Goal: Use online tool/utility: Utilize a website feature to perform a specific function

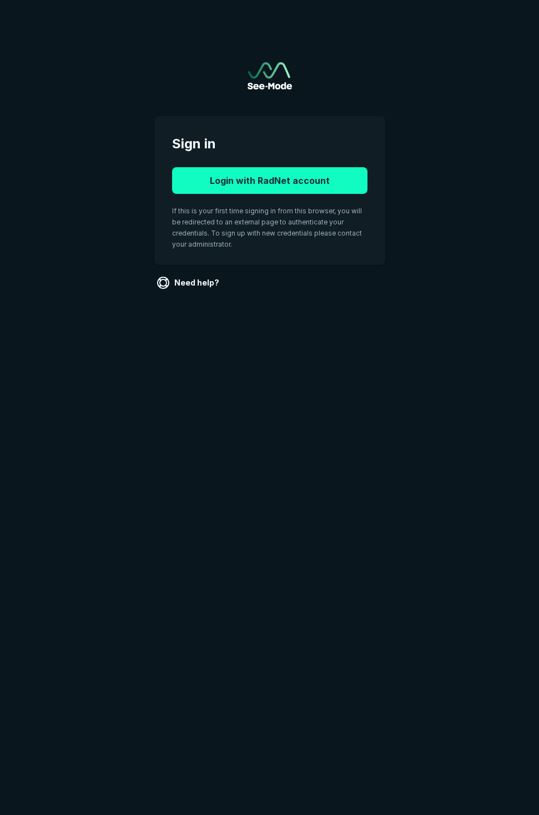
click at [263, 187] on button "Login with RadNet account" at bounding box center [270, 180] width 196 height 27
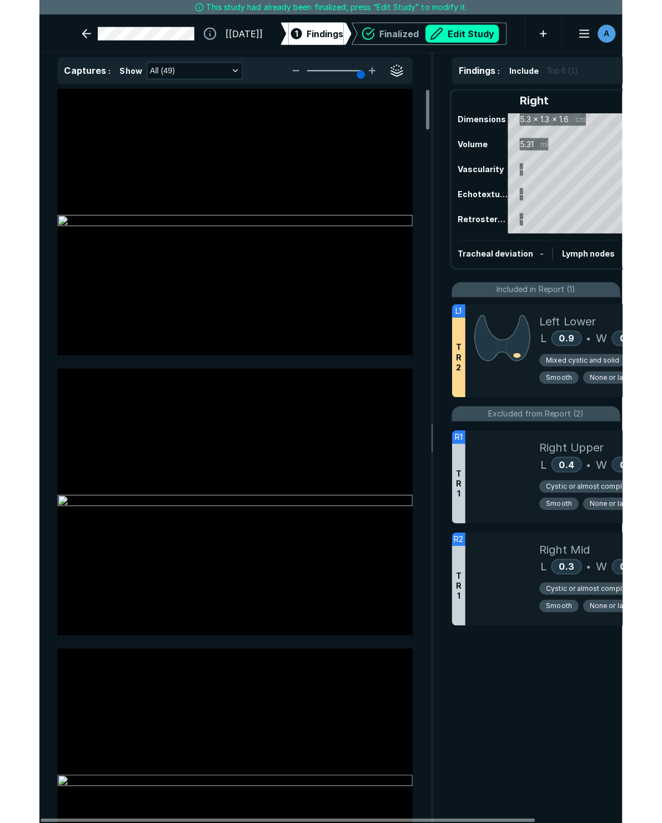
scroll to position [4873, 4407]
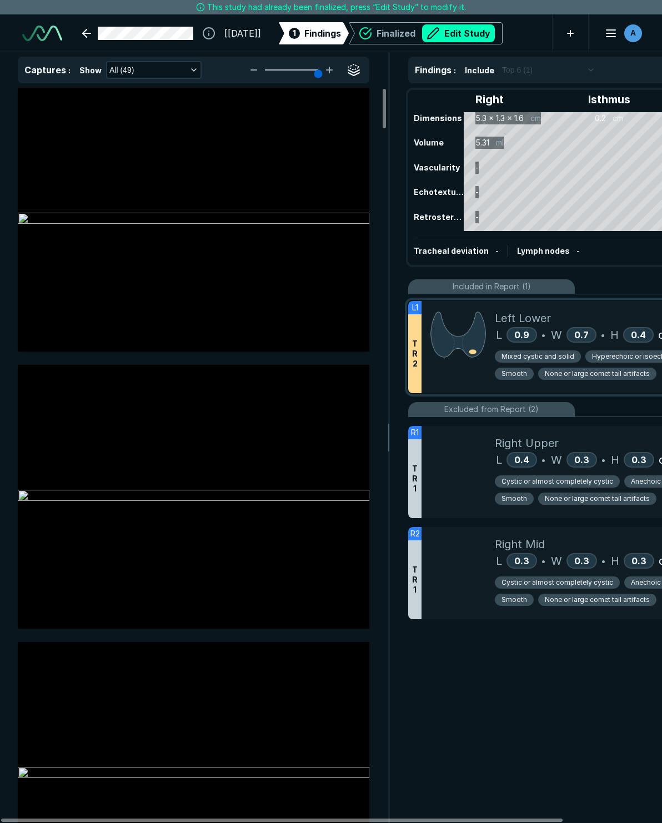
click at [539, 354] on span "Hyperechoic or isoechoic" at bounding box center [633, 357] width 83 height 10
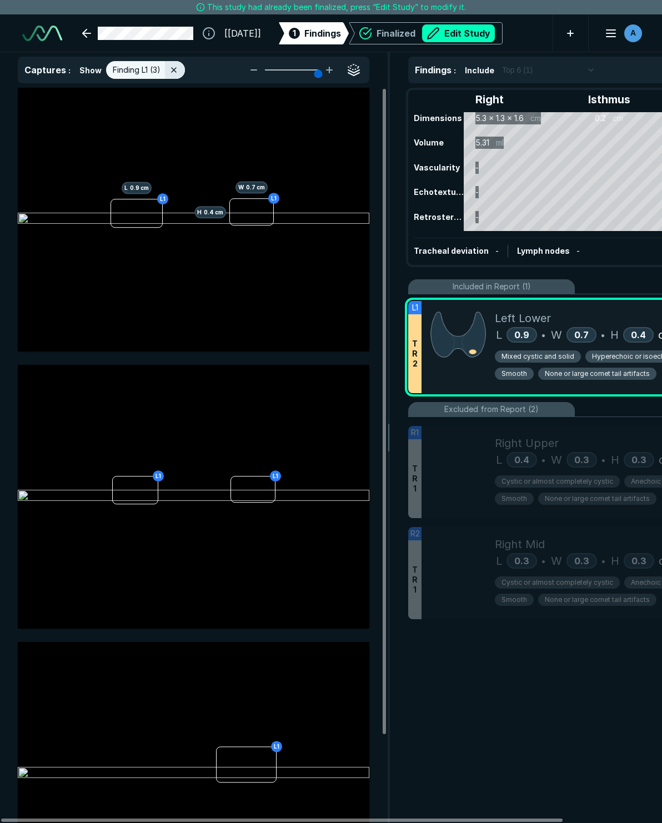
scroll to position [4616, 2992]
drag, startPoint x: 613, startPoint y: 354, endPoint x: 493, endPoint y: 33, distance: 342.6
click at [493, 33] on button "Edit Study" at bounding box center [458, 33] width 73 height 18
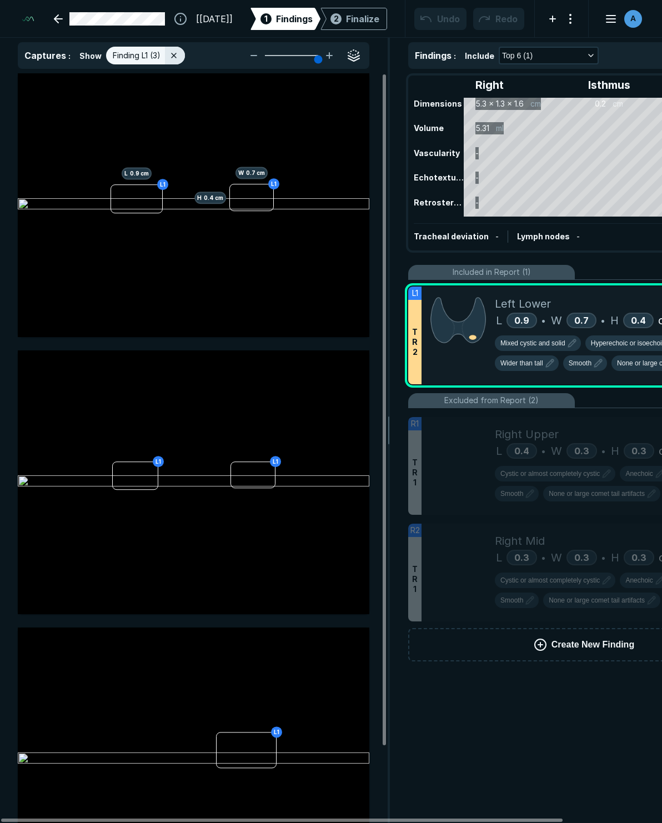
scroll to position [4938, 4407]
click at [539, 344] on span "Hyperechoic or isoechoic" at bounding box center [628, 343] width 74 height 10
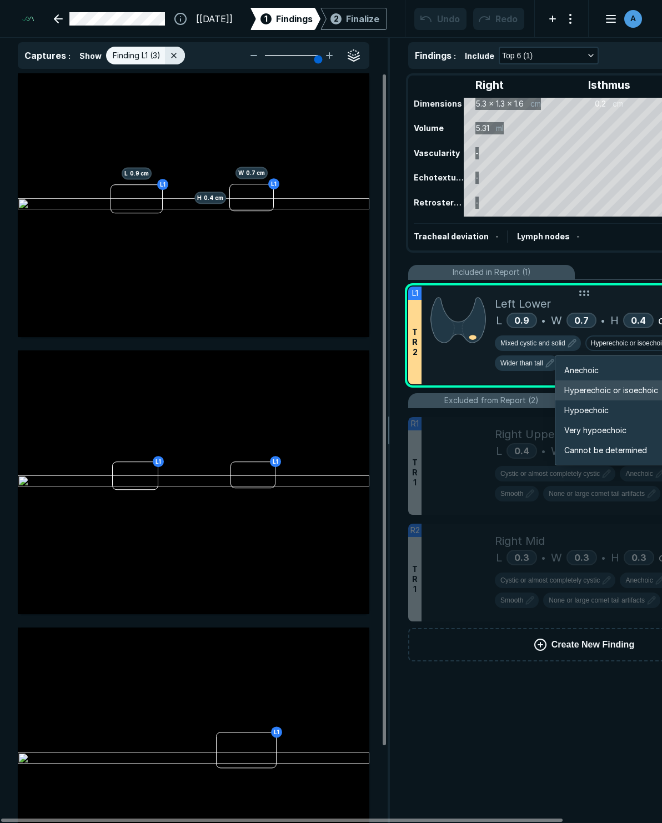
scroll to position [1854, 1991]
click at [539, 411] on span "Hypoechoic" at bounding box center [586, 410] width 44 height 12
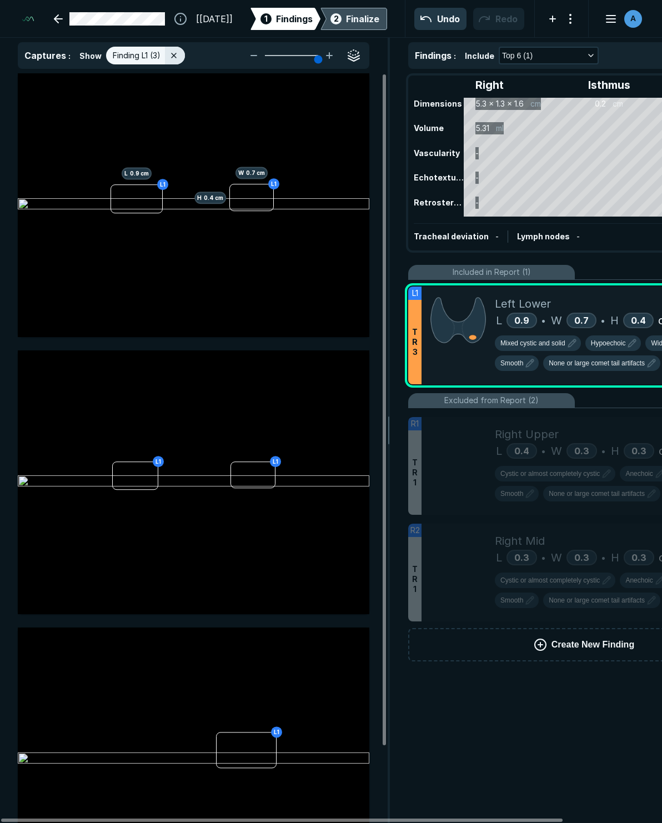
click at [370, 19] on div "Finalize" at bounding box center [362, 18] width 33 height 13
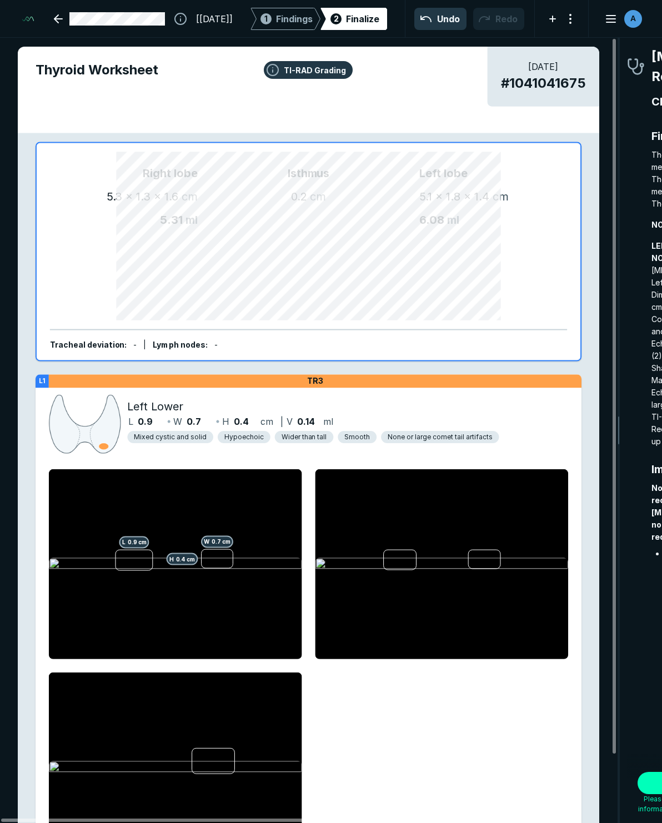
click at [361, 19] on div "Finalize" at bounding box center [362, 18] width 33 height 13
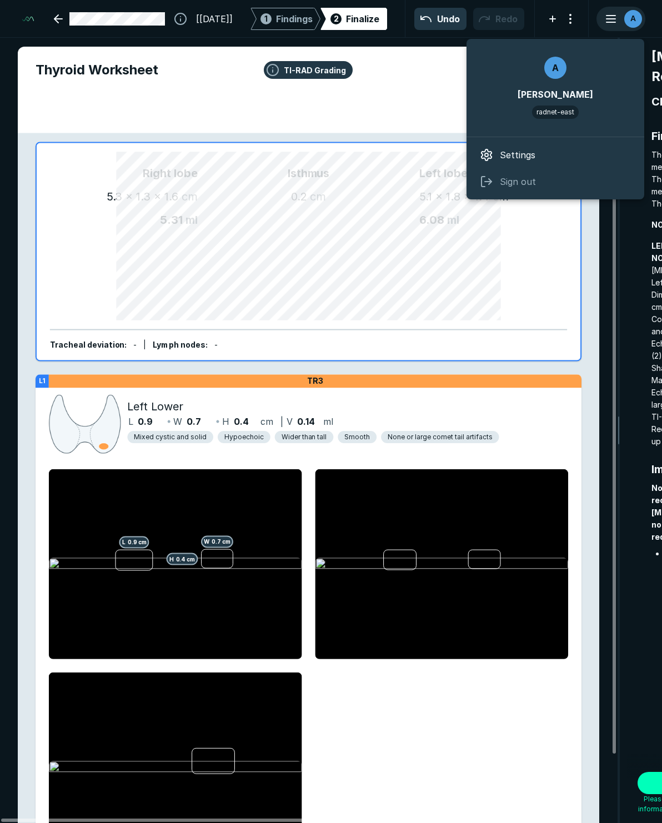
click at [539, 19] on line "button" at bounding box center [611, 19] width 9 height 0
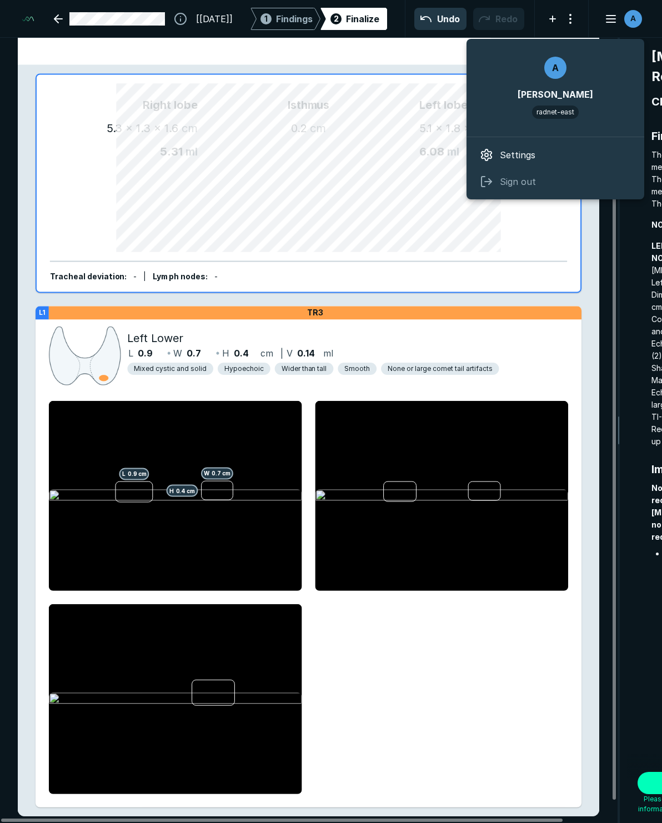
scroll to position [75, 0]
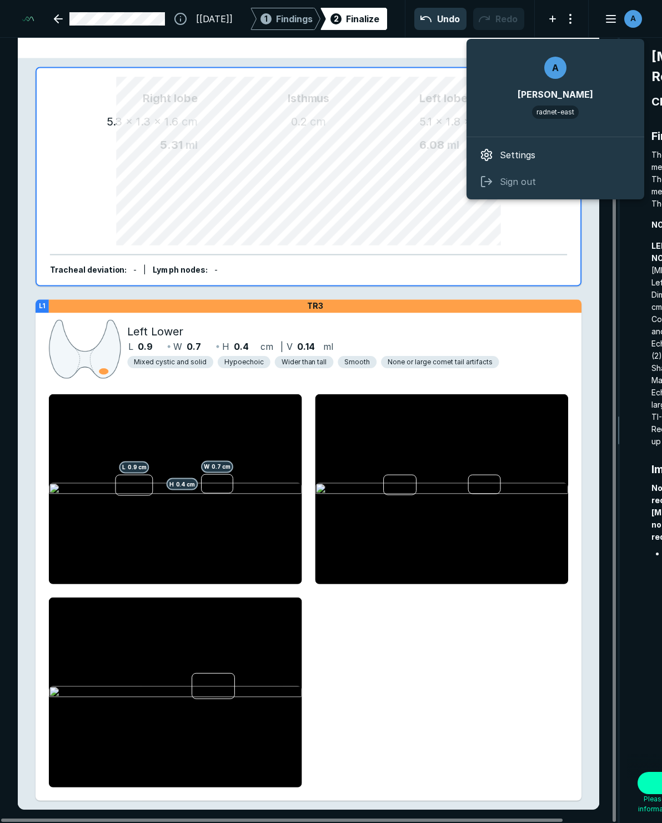
click at [373, 34] on div "[[DATE]] 1 Findings 2 Finalize Undo Redo A" at bounding box center [331, 19] width 662 height 38
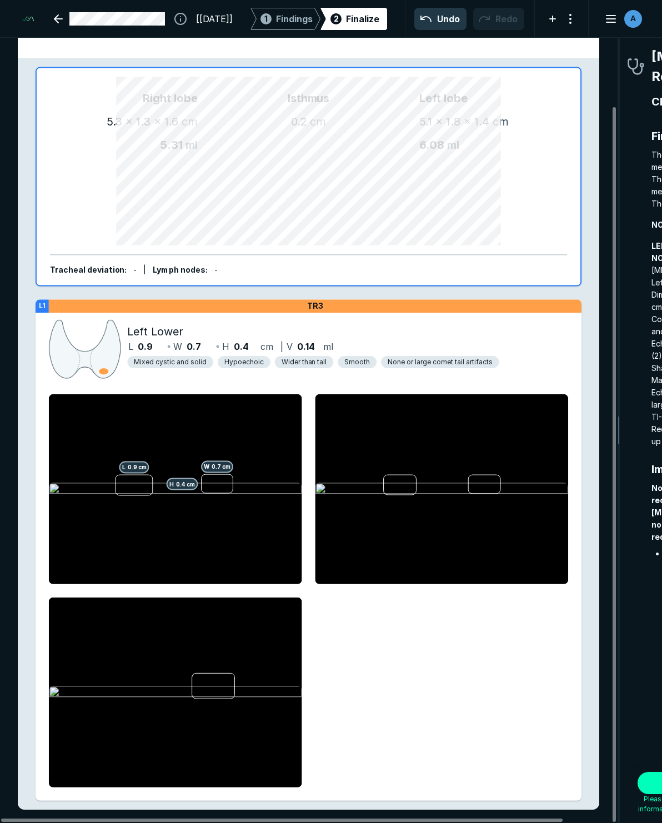
click at [364, 18] on div "Finalize" at bounding box center [362, 18] width 33 height 13
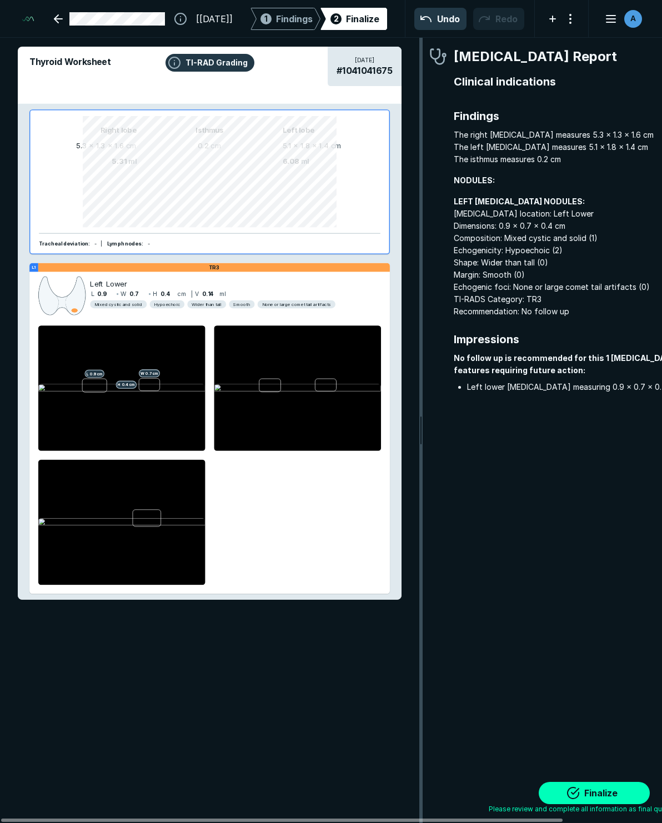
scroll to position [4898, 2897]
drag, startPoint x: 619, startPoint y: 169, endPoint x: 421, endPoint y: 188, distance: 199.3
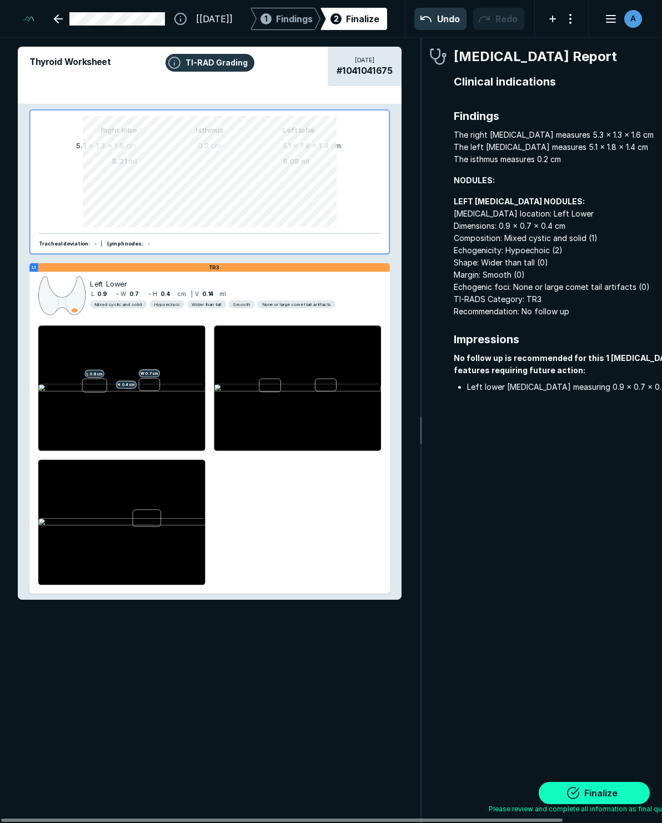
click at [539, 792] on button "Finalize" at bounding box center [594, 793] width 111 height 22
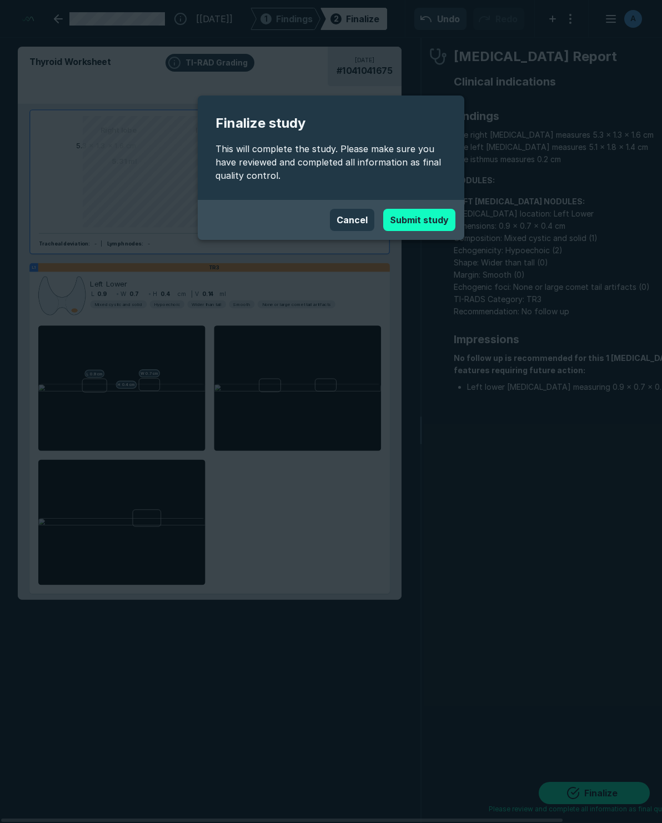
click at [404, 216] on button "Submit study" at bounding box center [419, 220] width 72 height 22
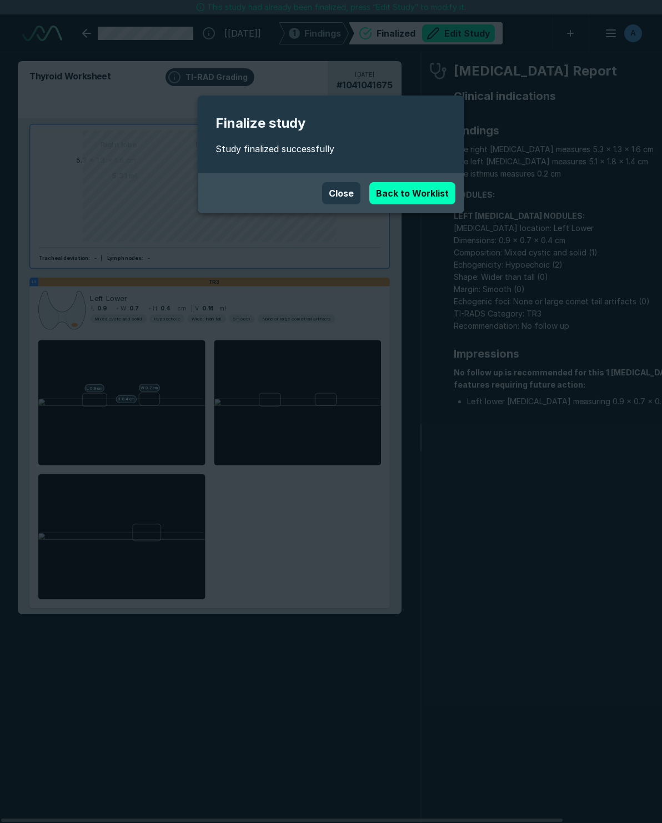
scroll to position [4873, 4407]
click at [349, 188] on button "Close" at bounding box center [341, 193] width 38 height 22
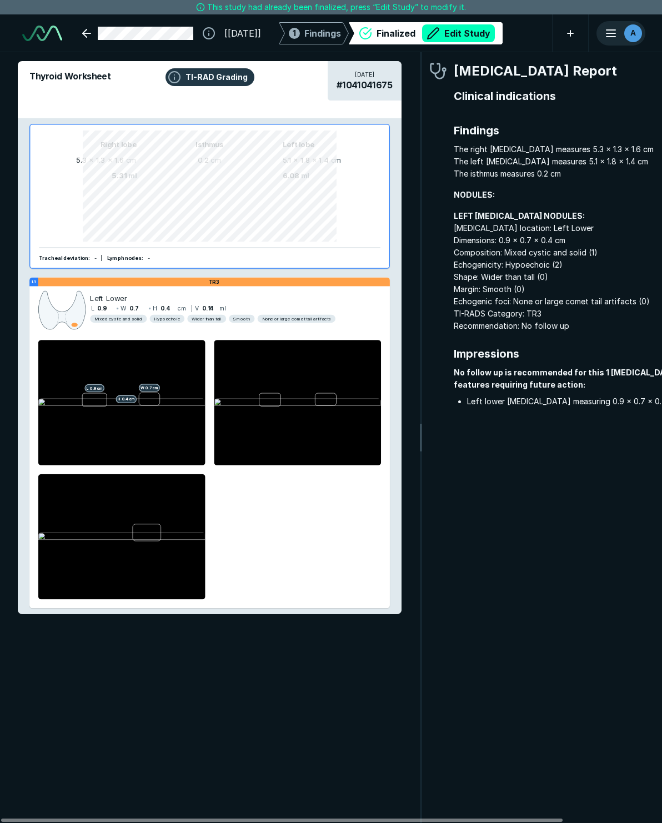
click at [539, 31] on span "A" at bounding box center [633, 33] width 6 height 12
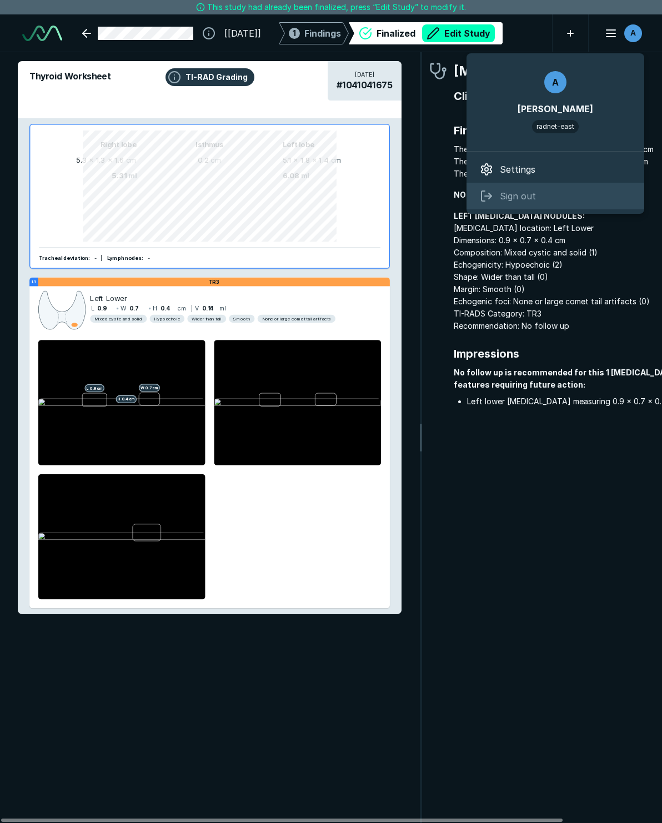
click at [504, 199] on span "Sign out" at bounding box center [518, 195] width 36 height 13
